Goal: Find specific page/section: Find specific page/section

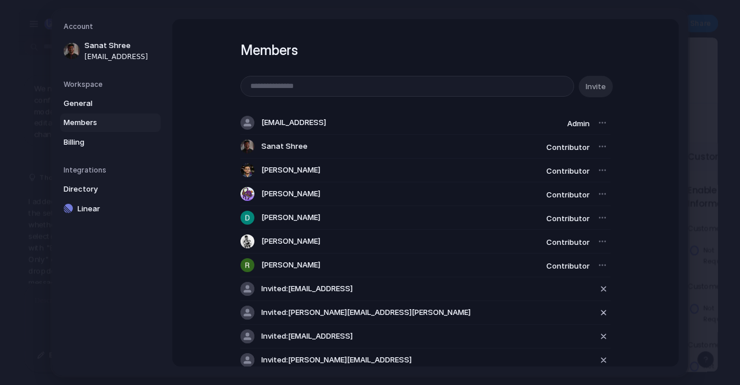
scroll to position [32, 0]
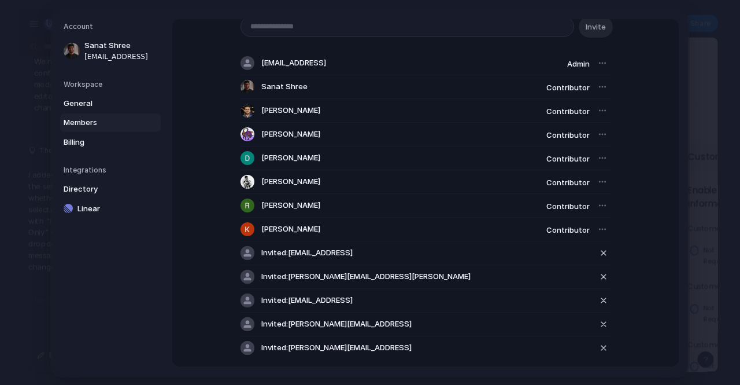
scroll to position [63, 0]
